Goal: Task Accomplishment & Management: Use online tool/utility

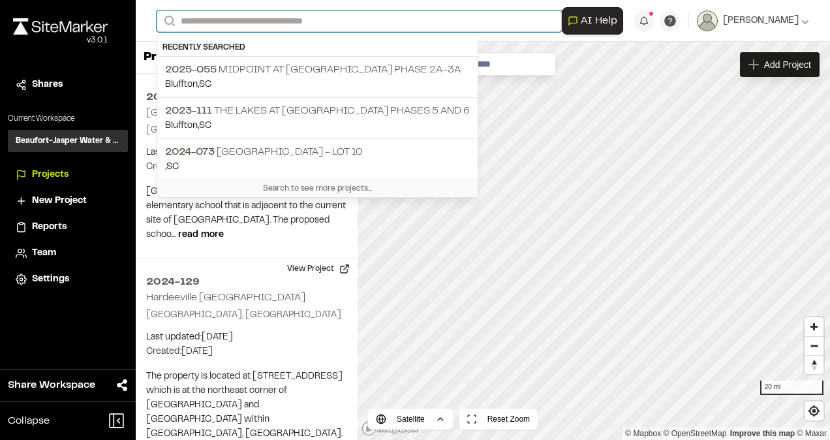
click at [253, 18] on input "Search" at bounding box center [359, 21] width 405 height 22
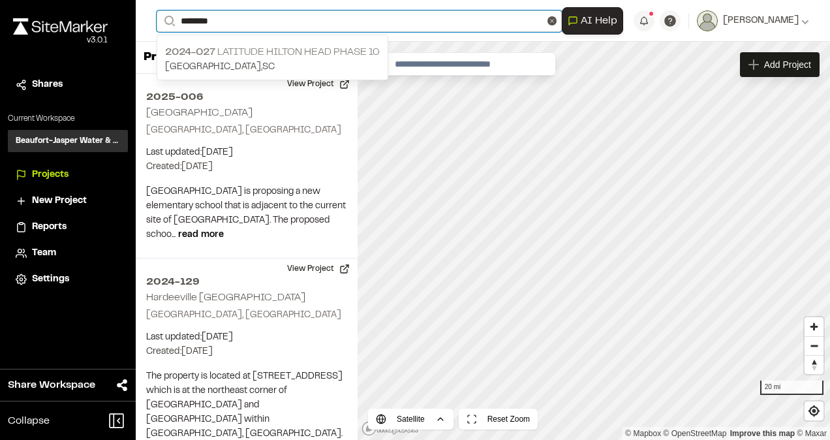
type input "********"
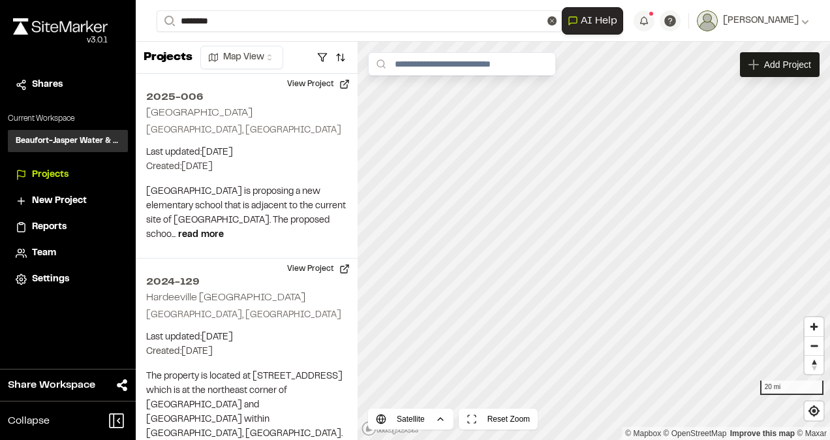
click at [268, 52] on p "2024-027 Latitude Hilton Head Phase 10" at bounding box center [272, 52] width 215 height 16
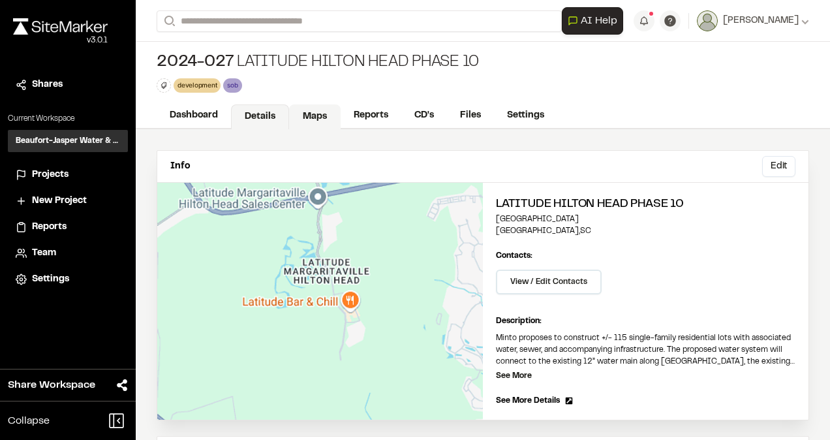
click at [305, 114] on link "Maps" at bounding box center [315, 116] width 52 height 25
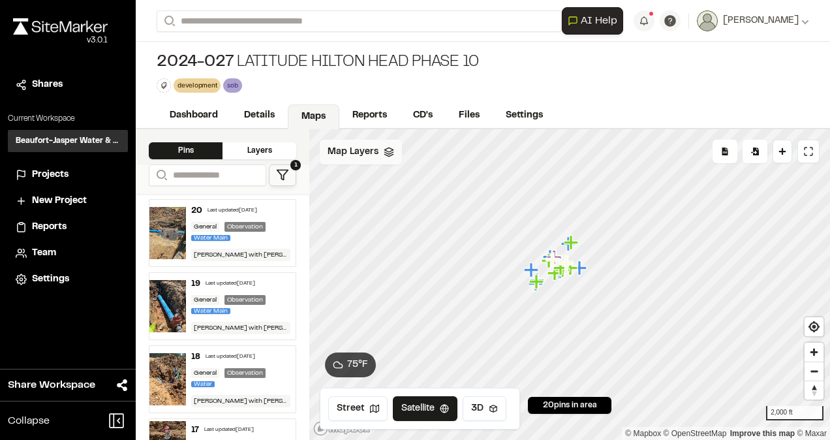
click at [352, 149] on span "Map Layers" at bounding box center [353, 152] width 51 height 14
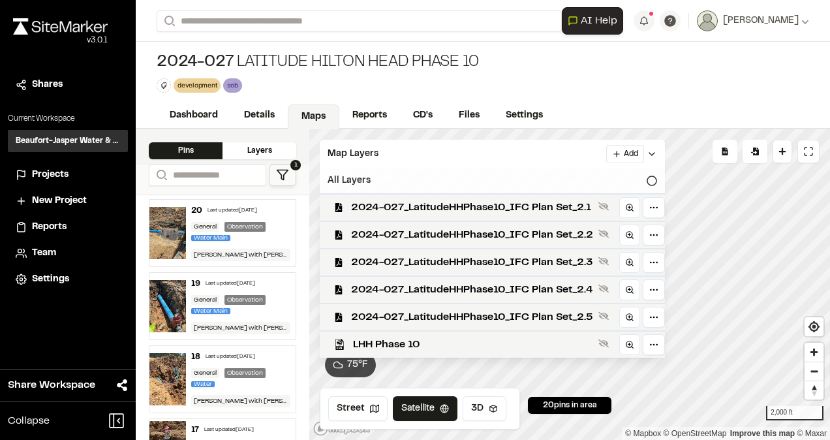
click at [356, 178] on div "All Layers" at bounding box center [492, 180] width 345 height 25
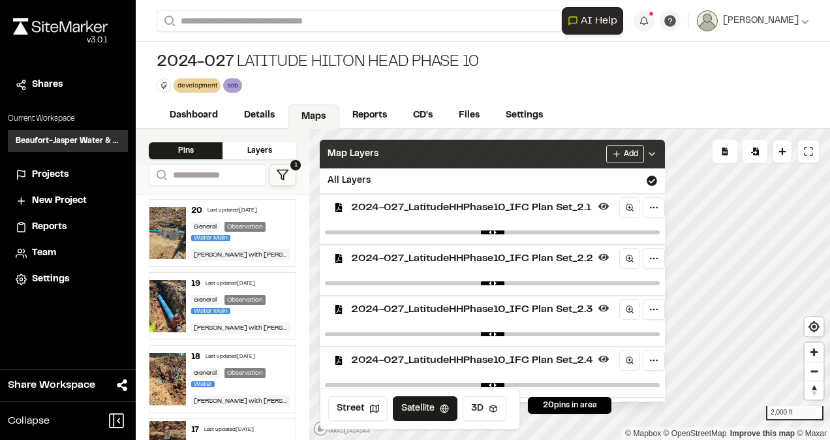
click at [657, 155] on icon at bounding box center [652, 154] width 10 height 10
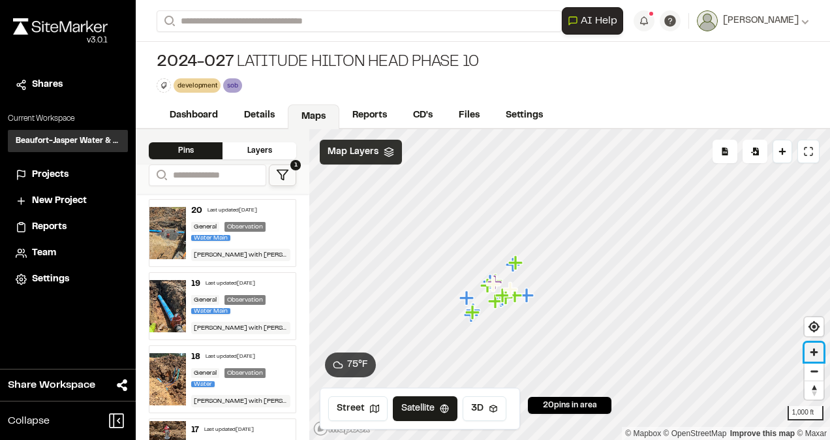
click at [812, 350] on span "Zoom in" at bounding box center [814, 352] width 19 height 19
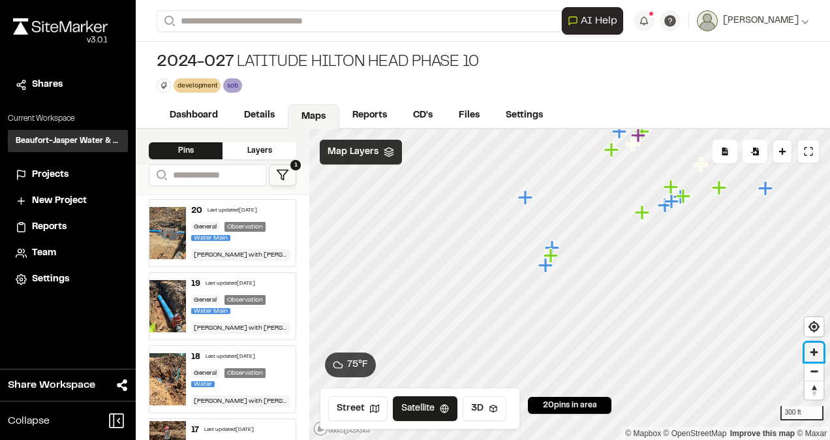
click at [816, 348] on span "Zoom in" at bounding box center [814, 352] width 19 height 19
click at [811, 351] on span "Zoom in" at bounding box center [814, 352] width 19 height 19
click at [785, 157] on button "Drop Pin" at bounding box center [783, 151] width 20 height 23
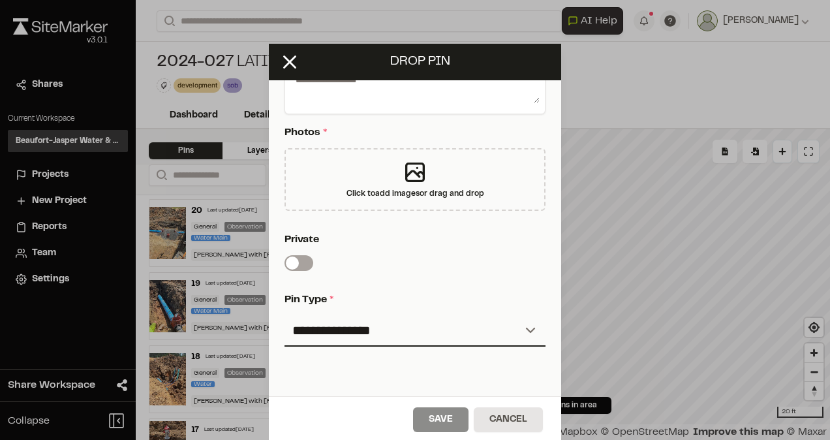
scroll to position [266, 0]
click at [286, 63] on line at bounding box center [290, 62] width 11 height 11
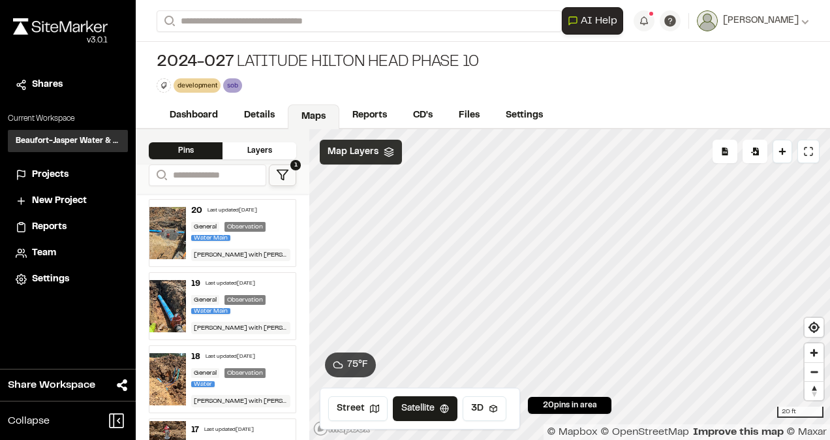
click at [594, 0] on html "Close sidebar v 3.0.1 Shares Current Workspace Beaufort-Jasper Water & Sewer Au…" at bounding box center [415, 220] width 830 height 440
click at [483, 439] on html "Close sidebar v 3.0.1 Shares Current Workspace Beaufort-Jasper Water & Sewer Au…" at bounding box center [415, 220] width 830 height 440
click at [817, 372] on span "Zoom out" at bounding box center [814, 372] width 19 height 18
